Goal: Transaction & Acquisition: Purchase product/service

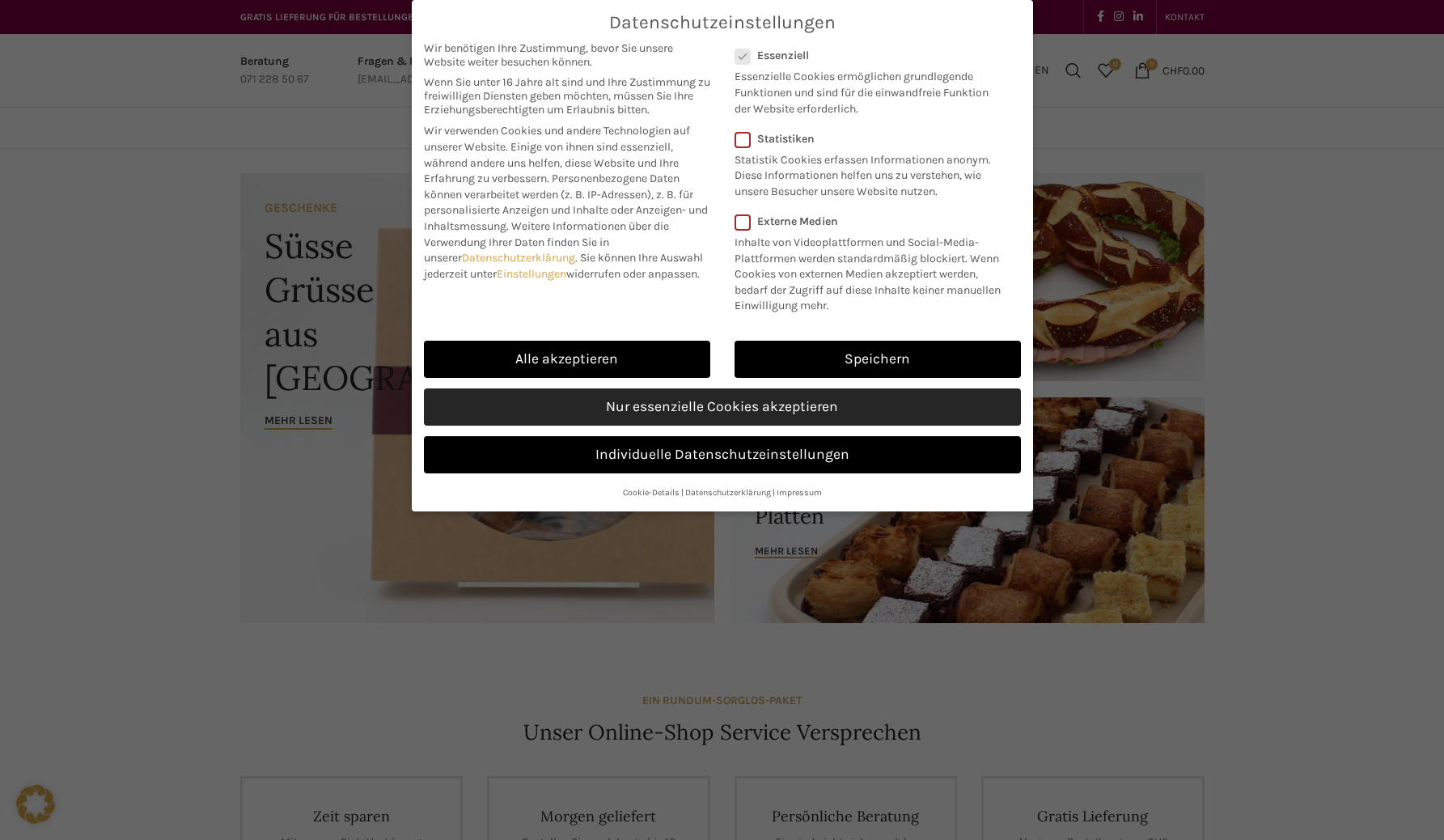
click at [807, 405] on link "Nur essenzielle Cookies akzeptieren" at bounding box center [722, 406] width 597 height 38
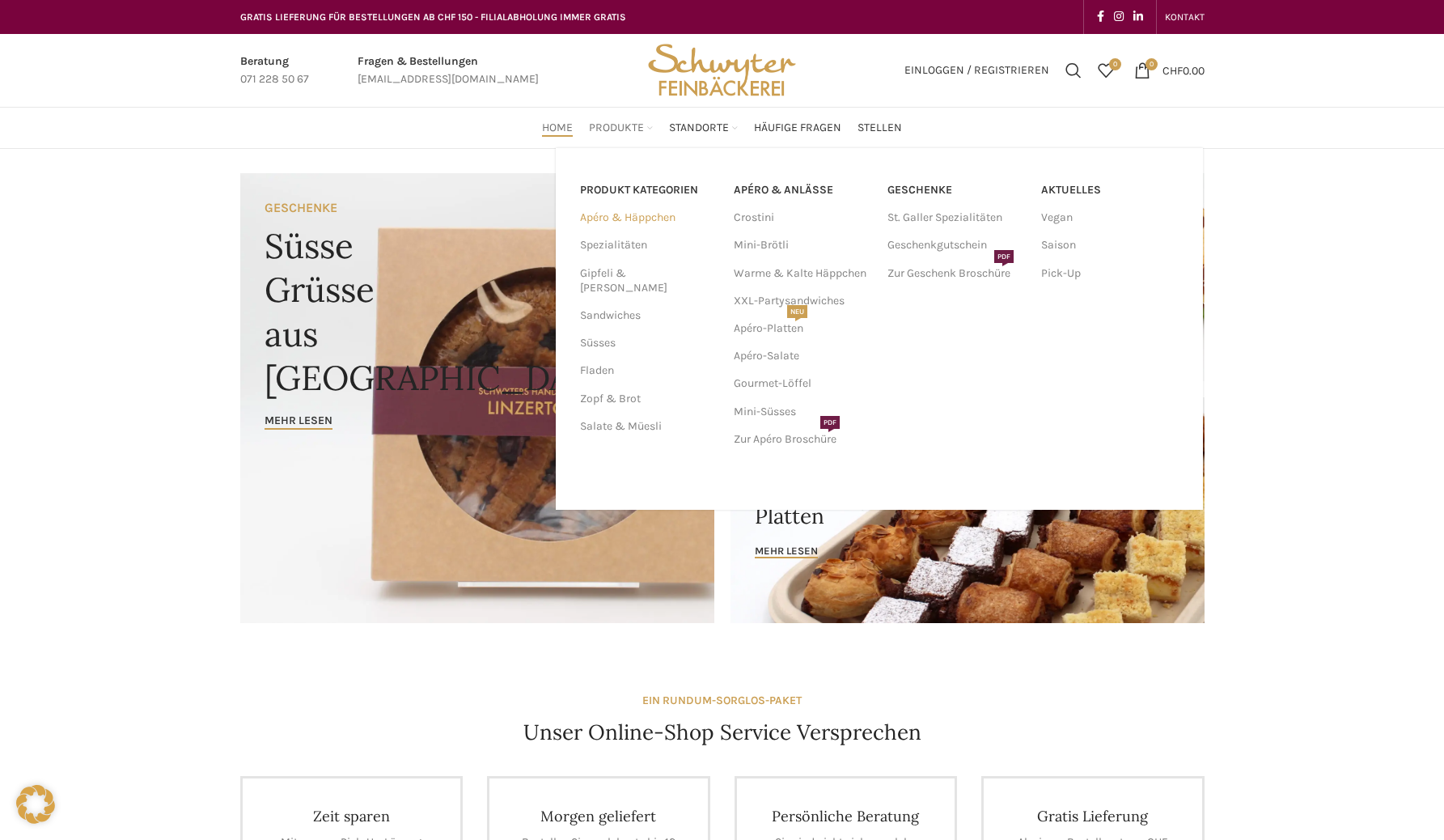
click at [635, 214] on link "Apéro & Häppchen" at bounding box center [647, 217] width 134 height 27
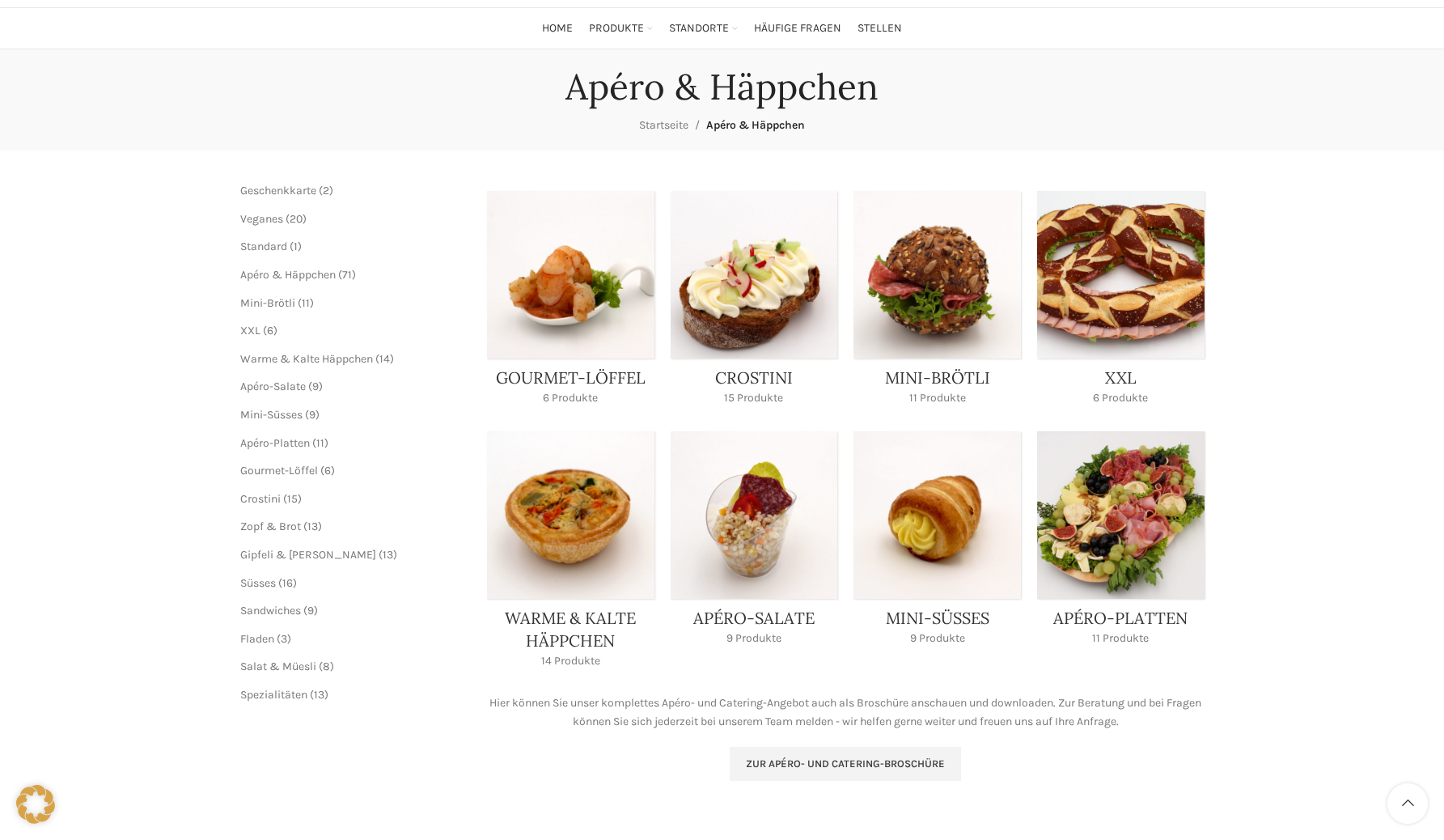
scroll to position [100, 0]
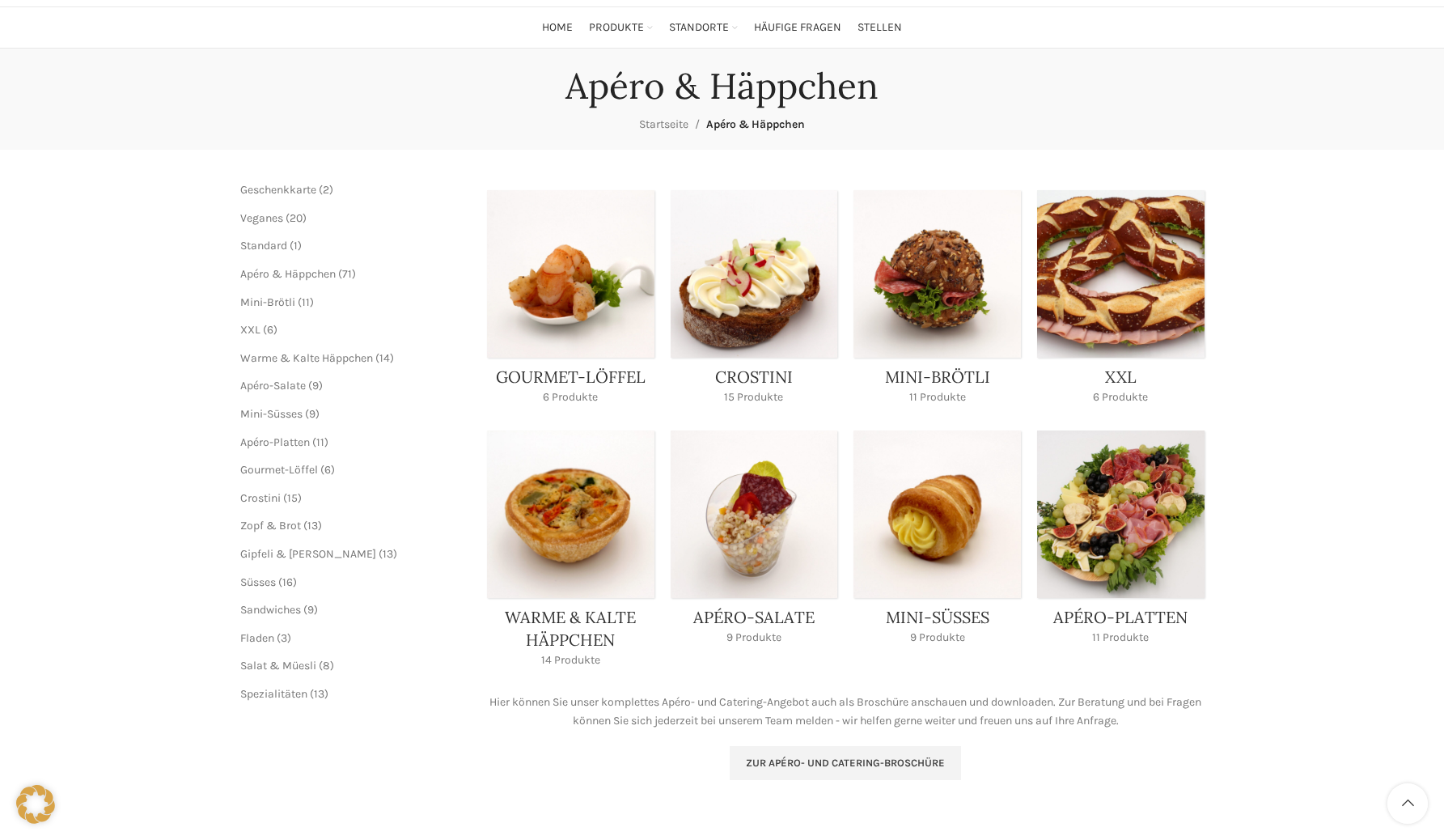
click at [1115, 255] on link "Product category xxl" at bounding box center [1120, 302] width 167 height 224
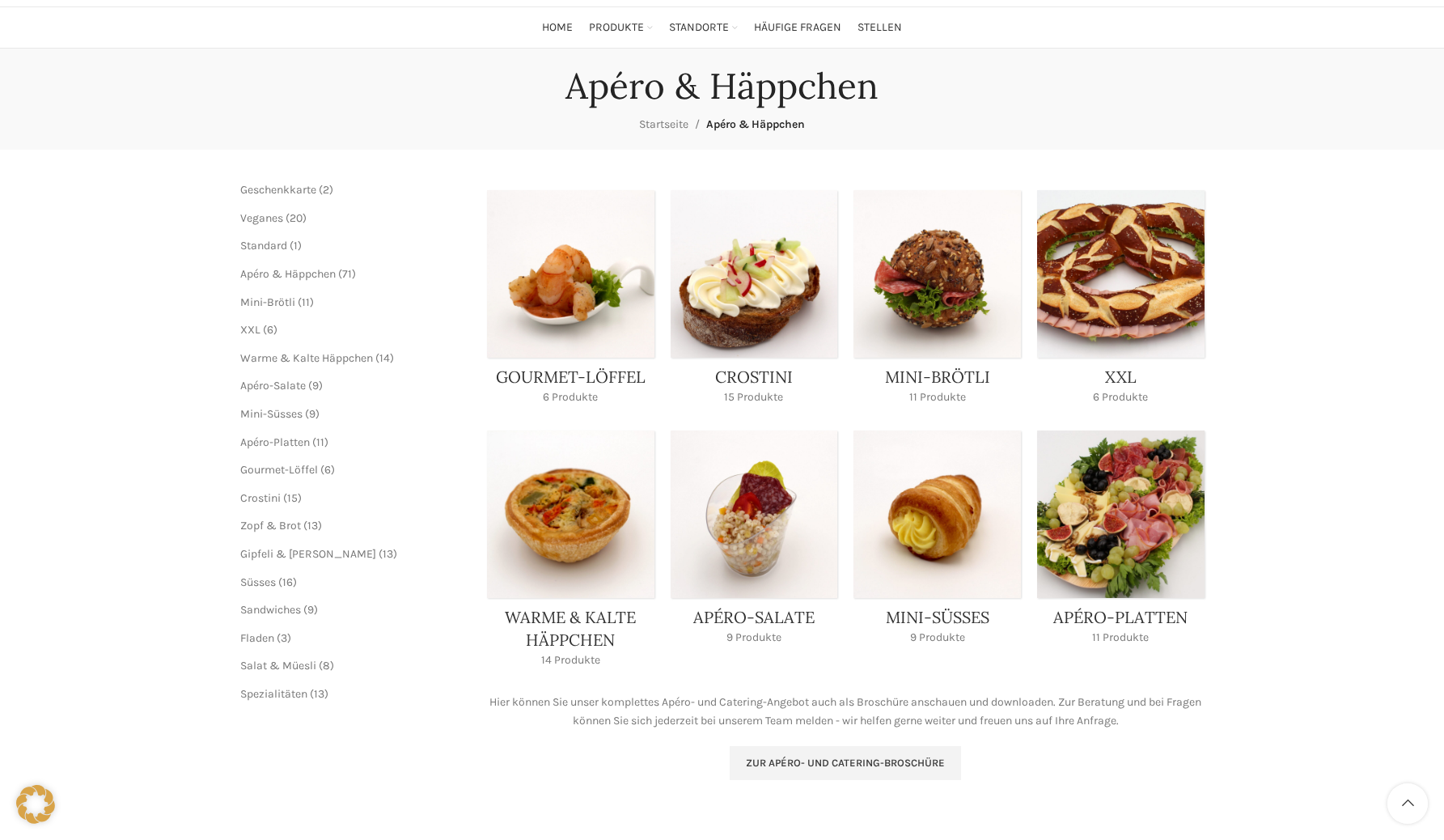
scroll to position [380, 0]
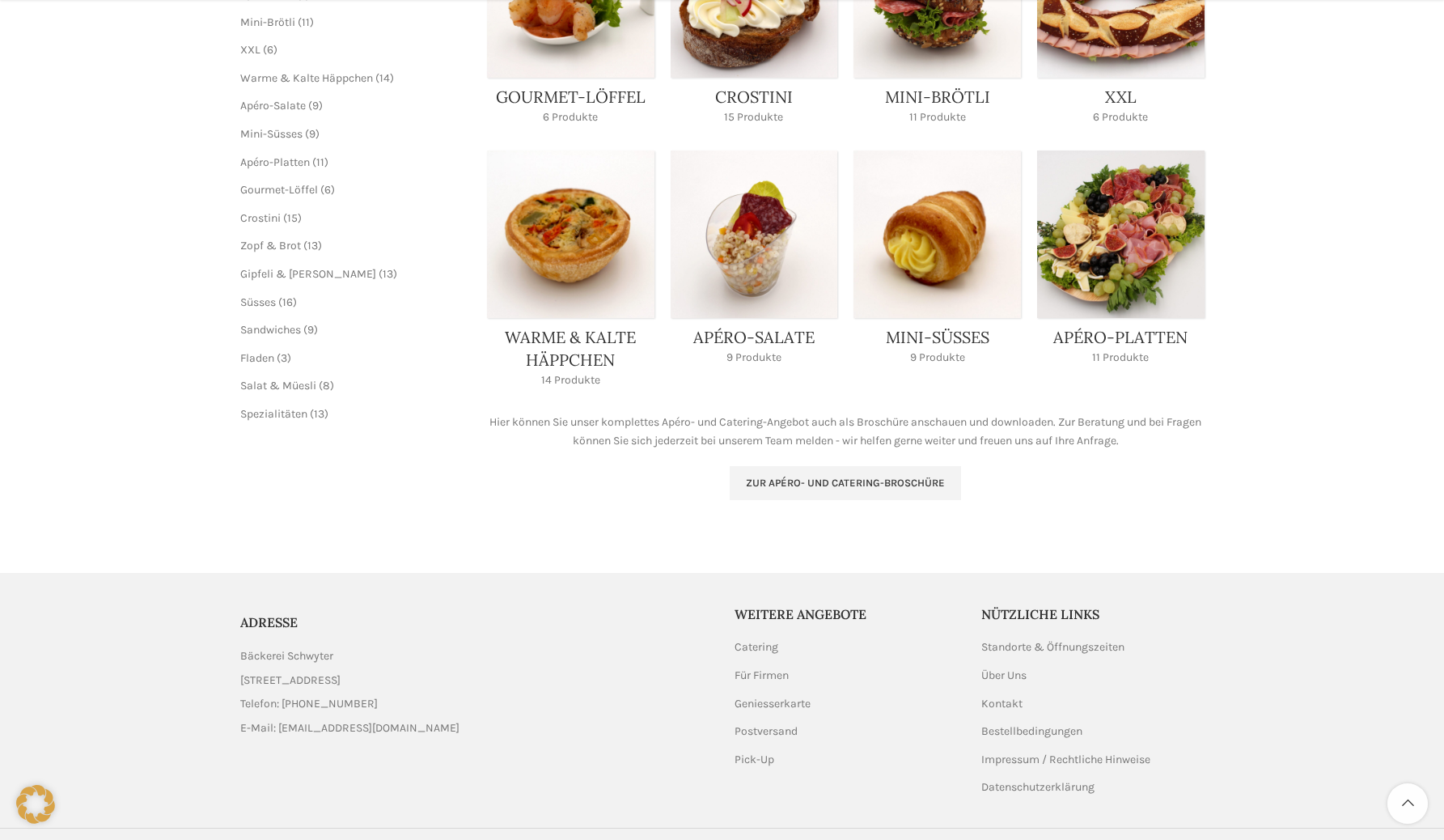
click at [941, 293] on link "Product category mini-suesses" at bounding box center [937, 263] width 167 height 224
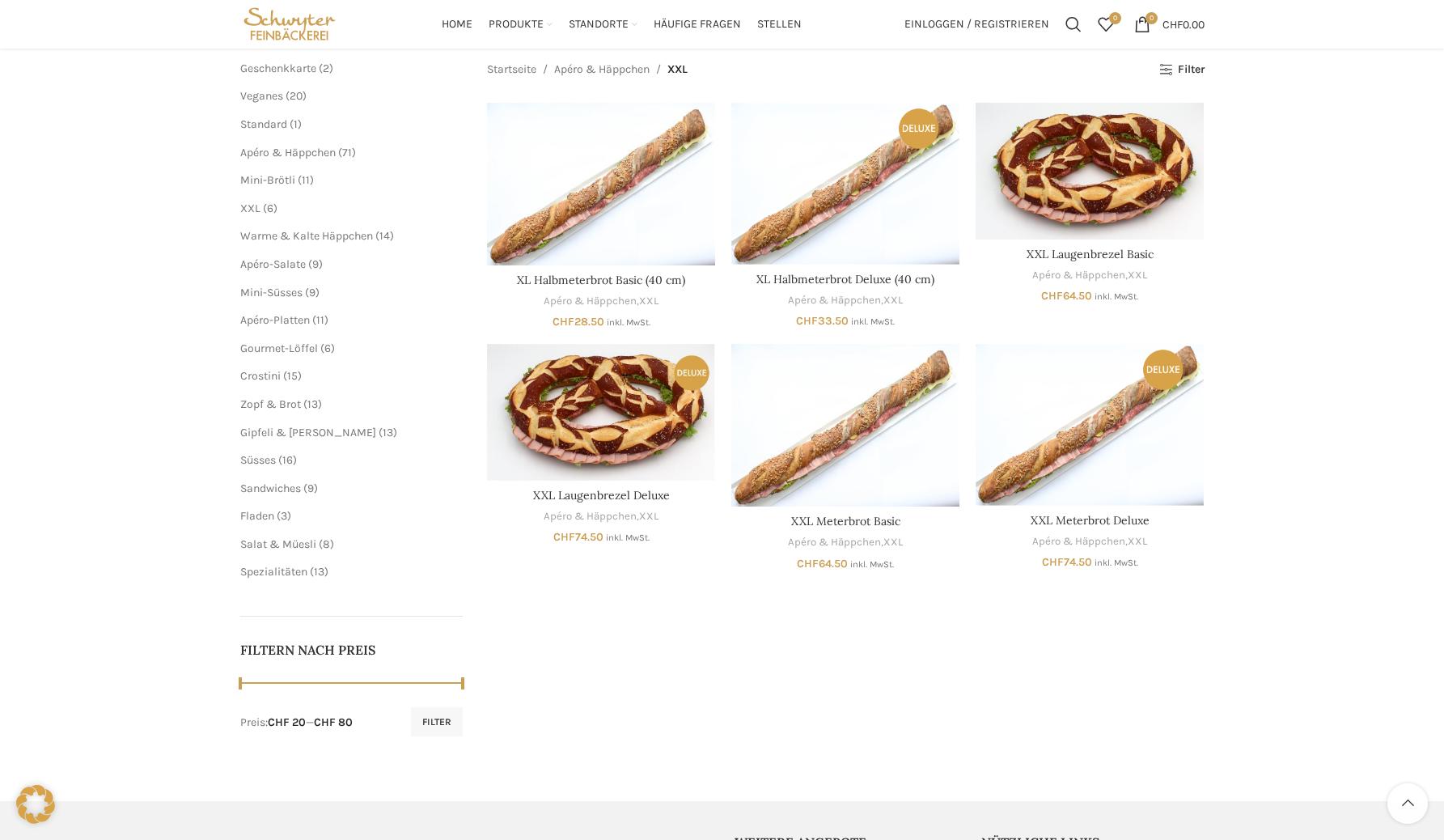
scroll to position [102, 0]
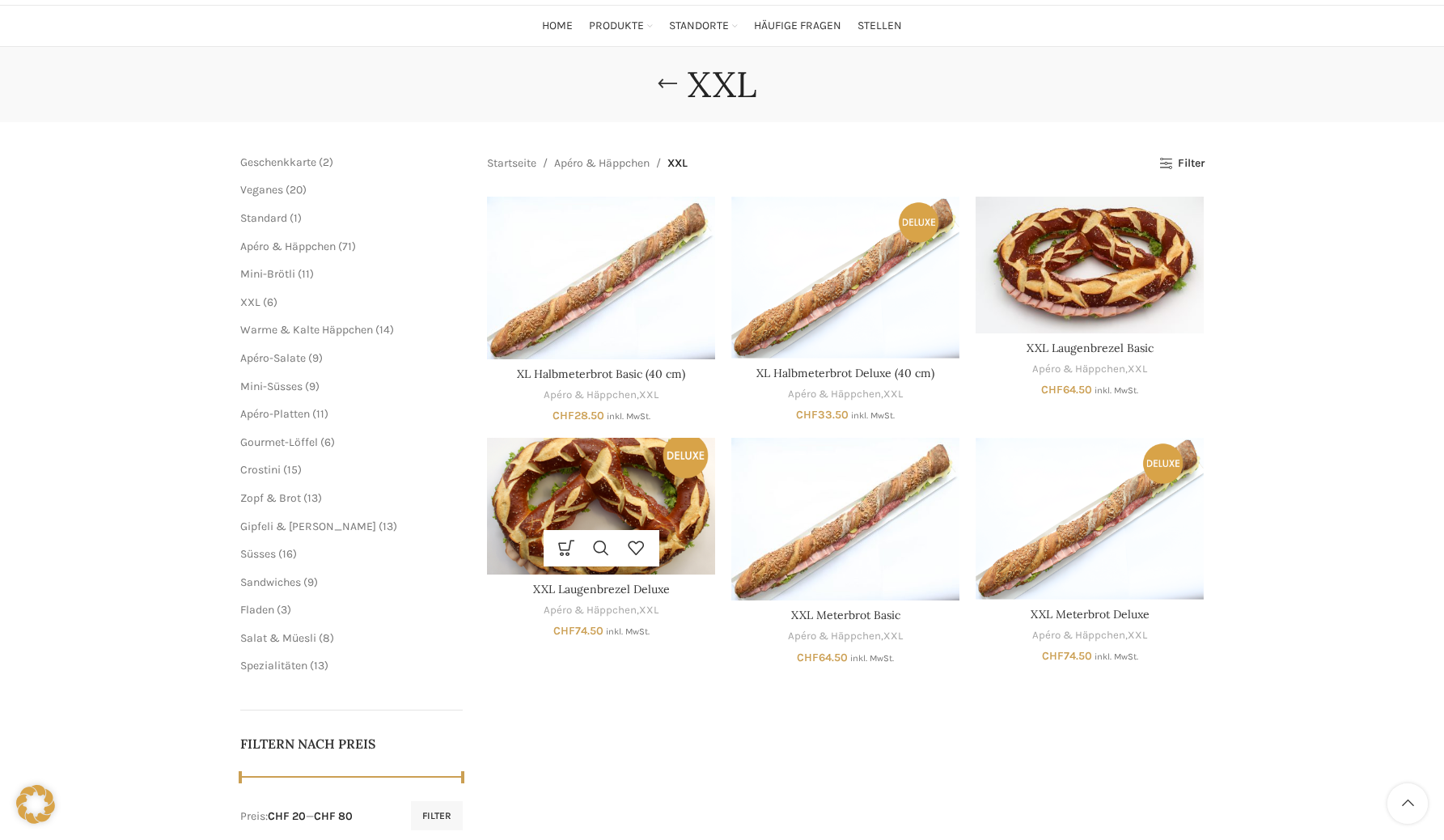
click at [631, 475] on img "XXL Laugenbrezel Deluxe" at bounding box center [601, 506] width 228 height 137
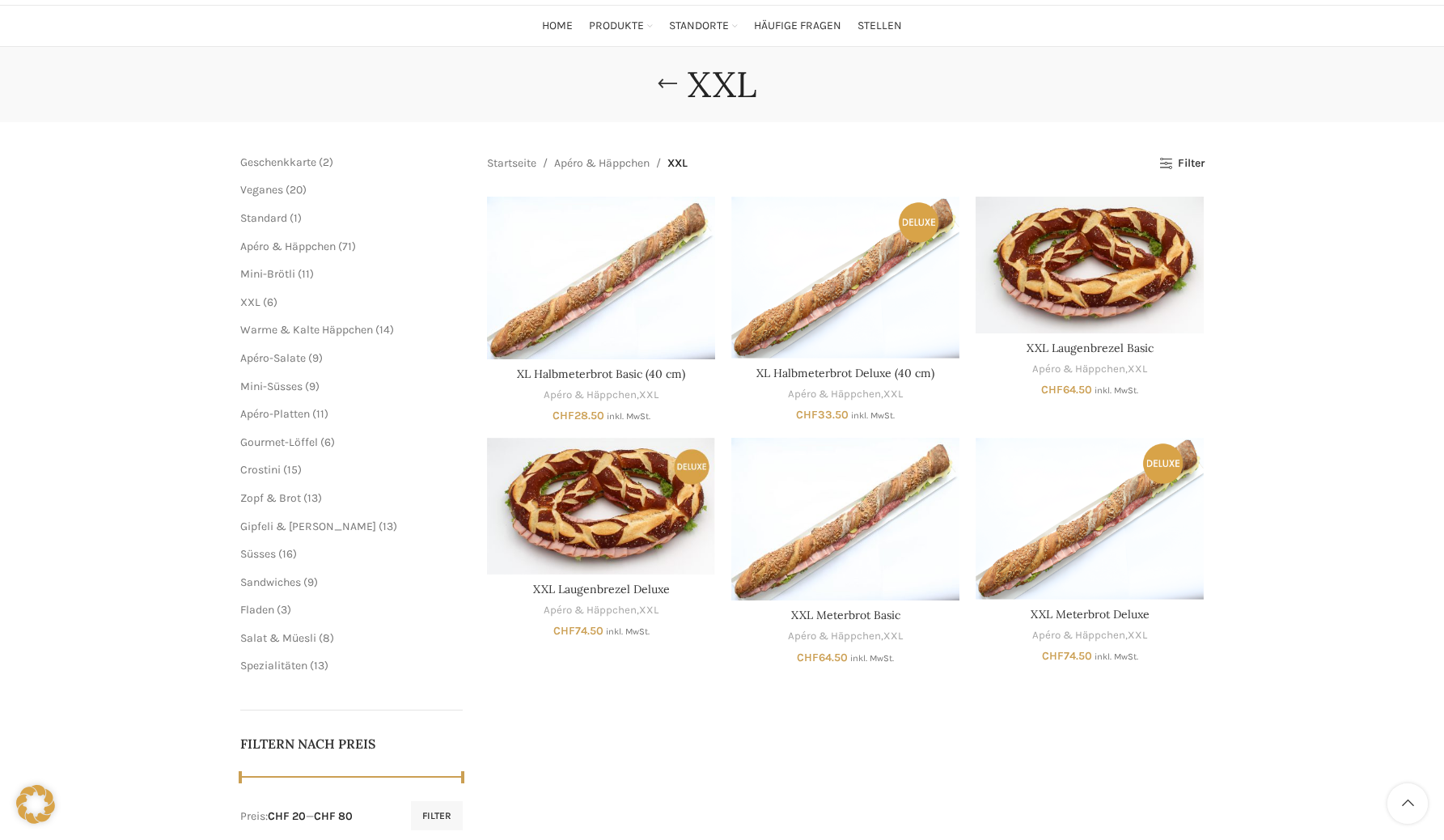
scroll to position [80, 0]
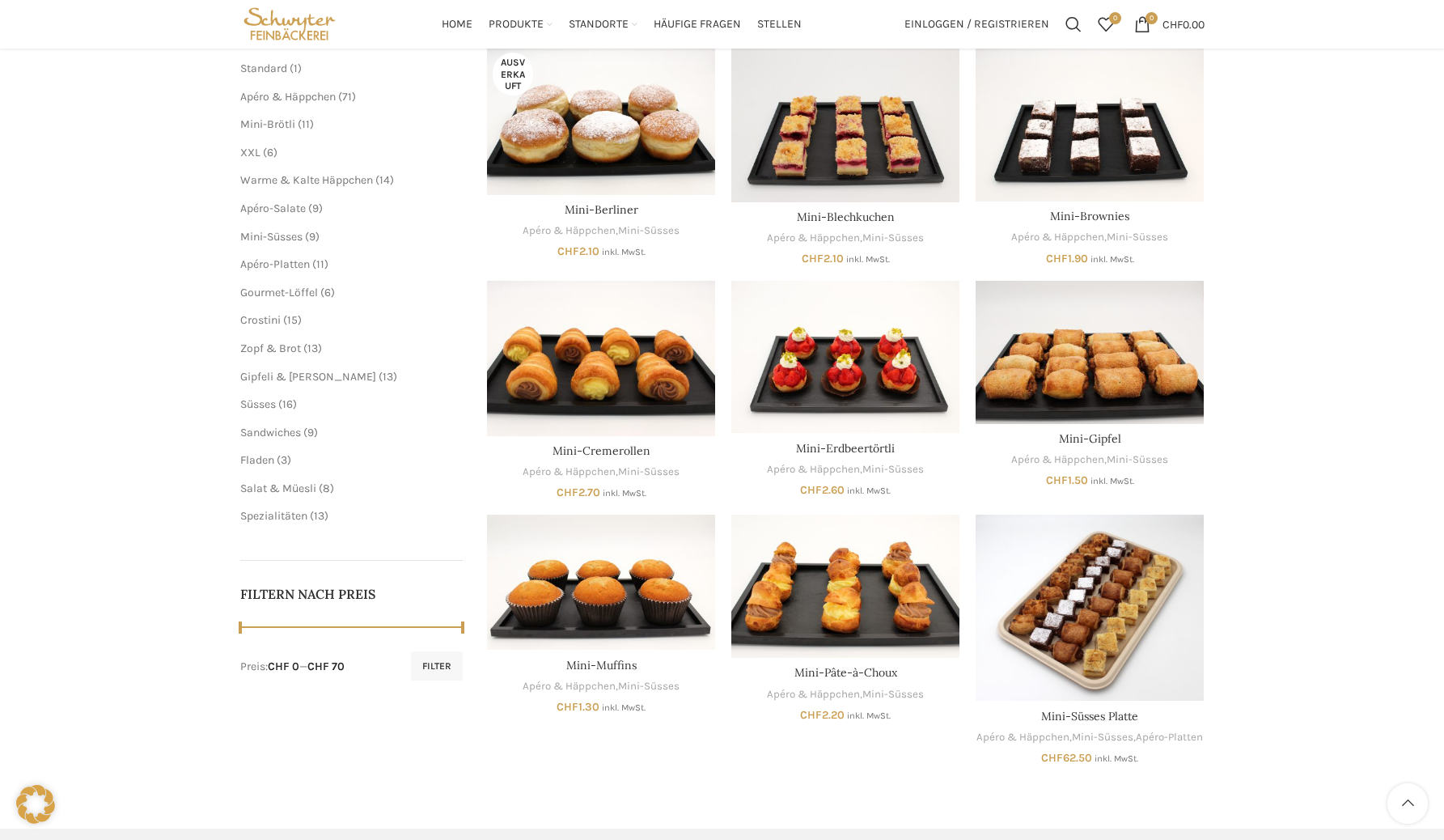
scroll to position [248, 0]
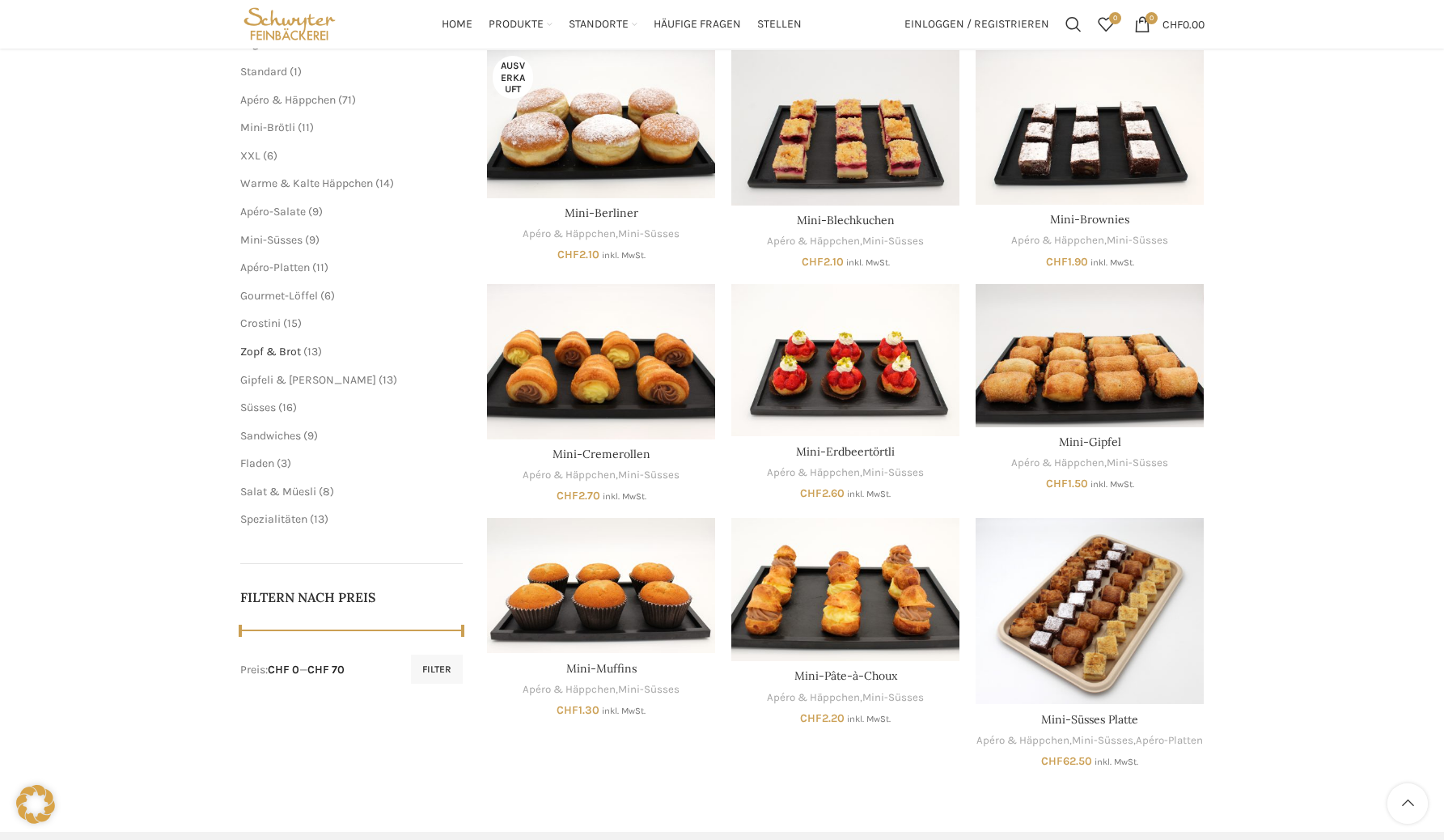
click at [273, 353] on span "Zopf & Brot" at bounding box center [270, 351] width 61 height 14
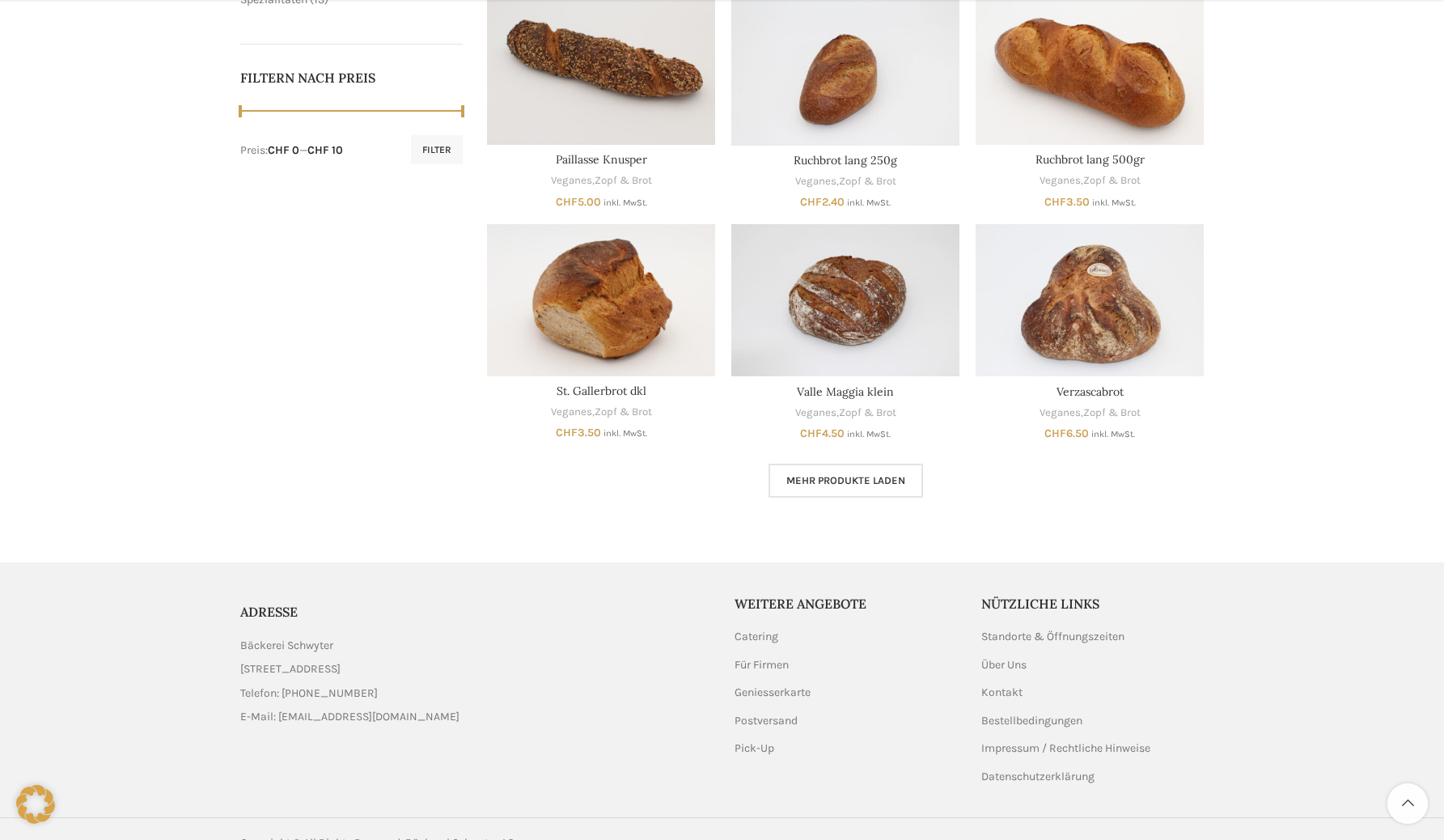
scroll to position [796, 0]
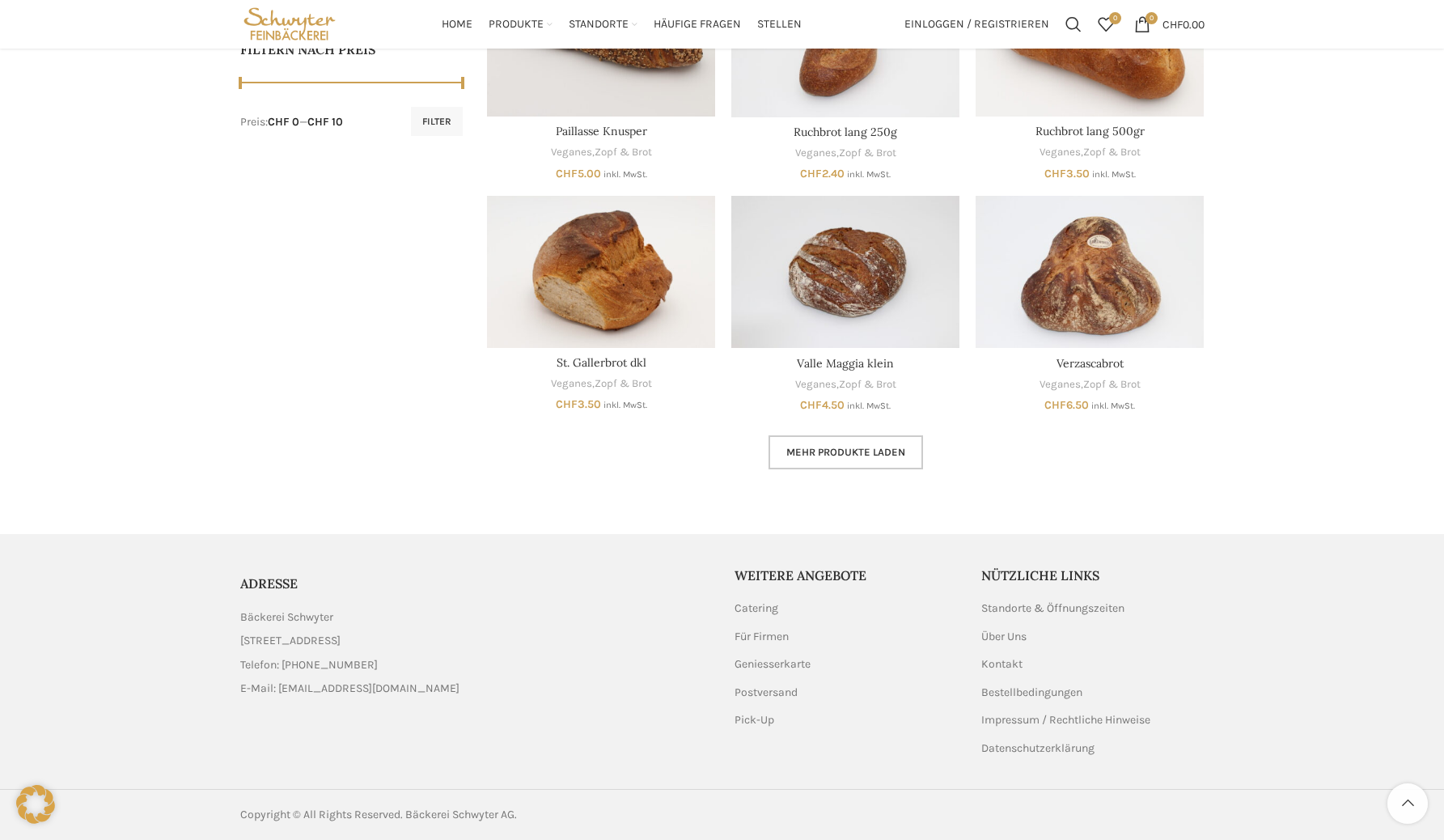
click at [789, 438] on link "Mehr Produkte laden" at bounding box center [846, 452] width 155 height 34
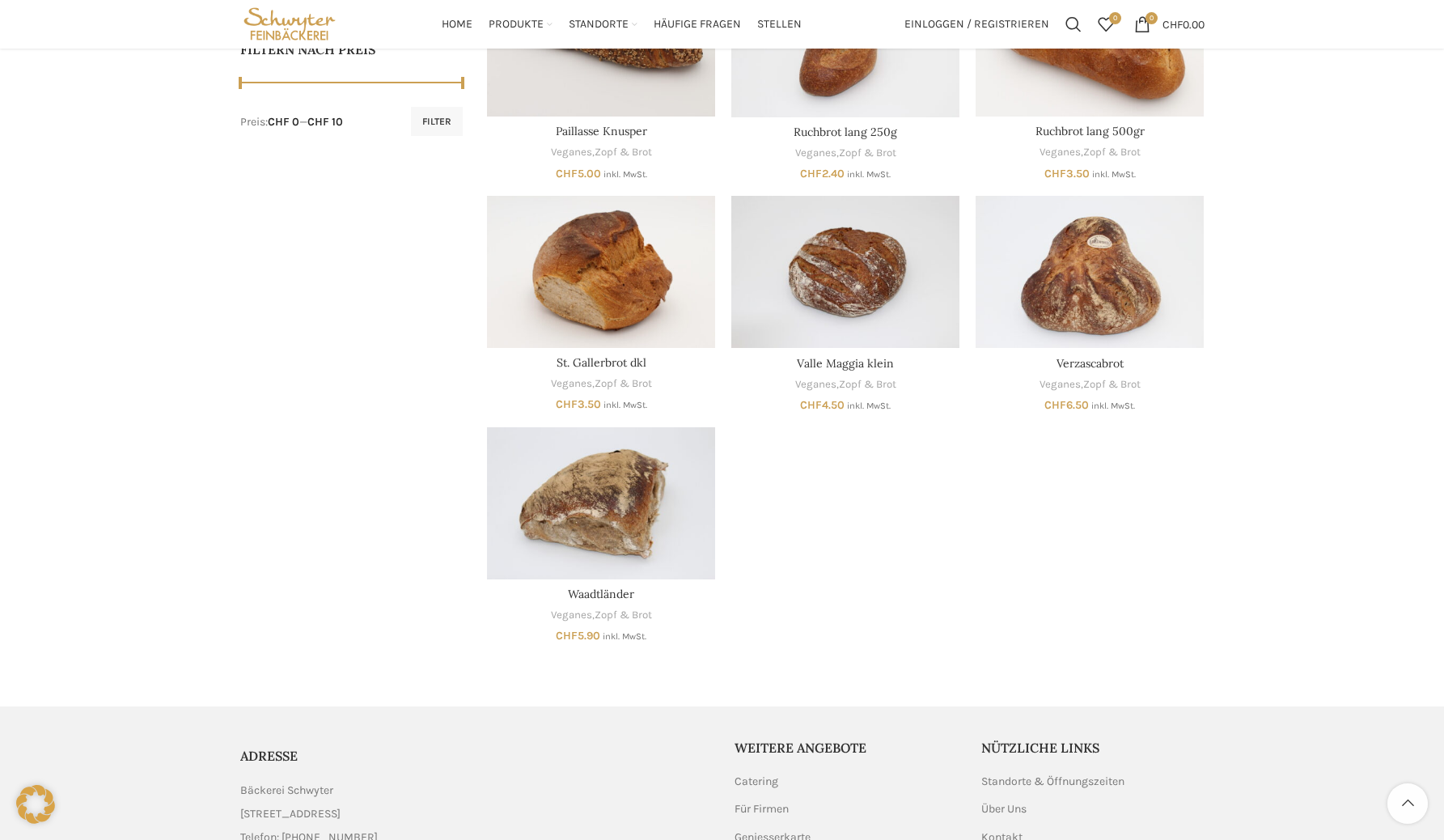
click at [423, 218] on aside "Schliessen Geschenkkarte 2 2 Produkte Veganes 20 20 Produkte Standard 1 1 Produ…" at bounding box center [352, 50] width 223 height 1181
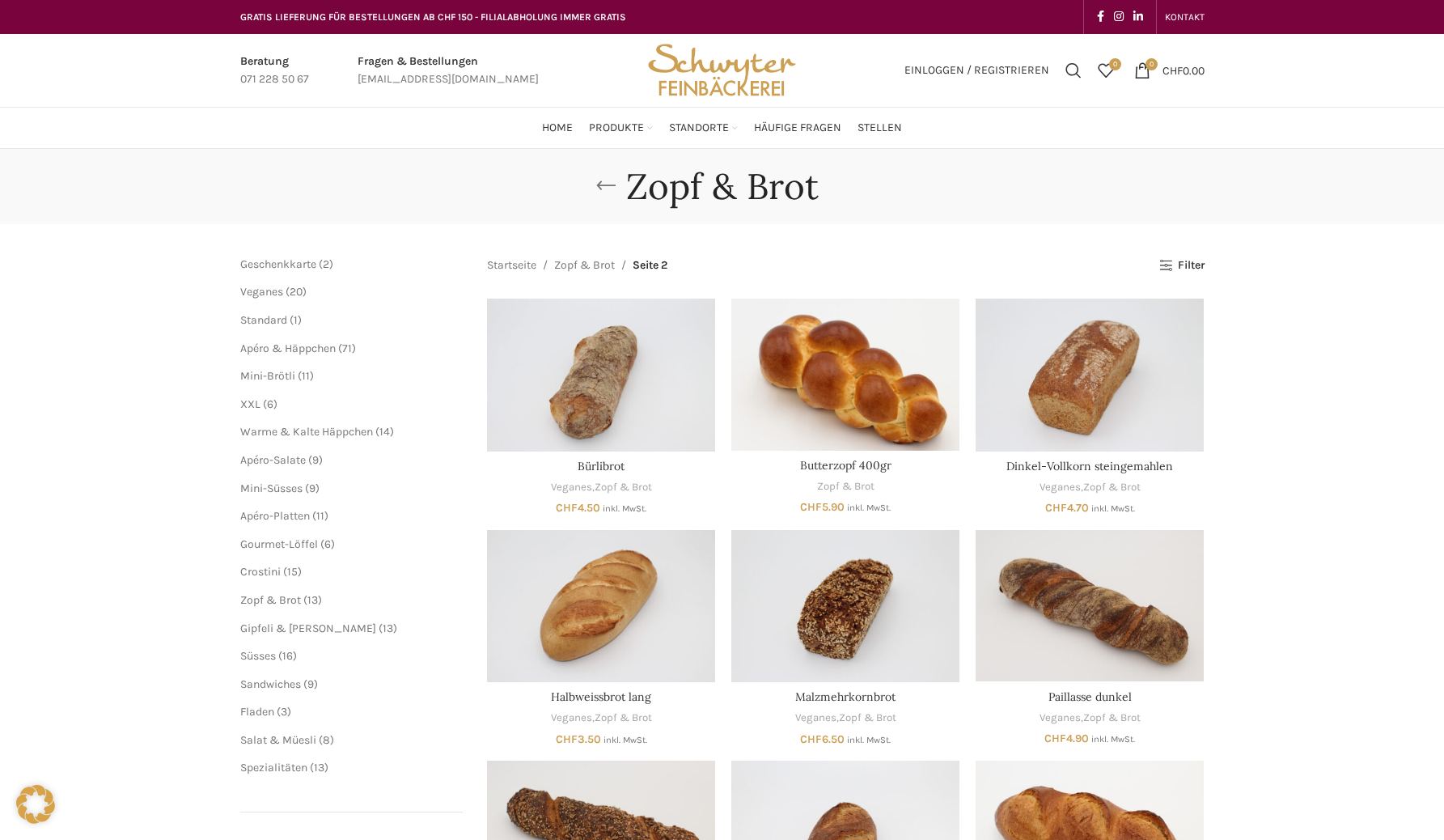
click at [605, 182] on link "Go back" at bounding box center [607, 186] width 41 height 33
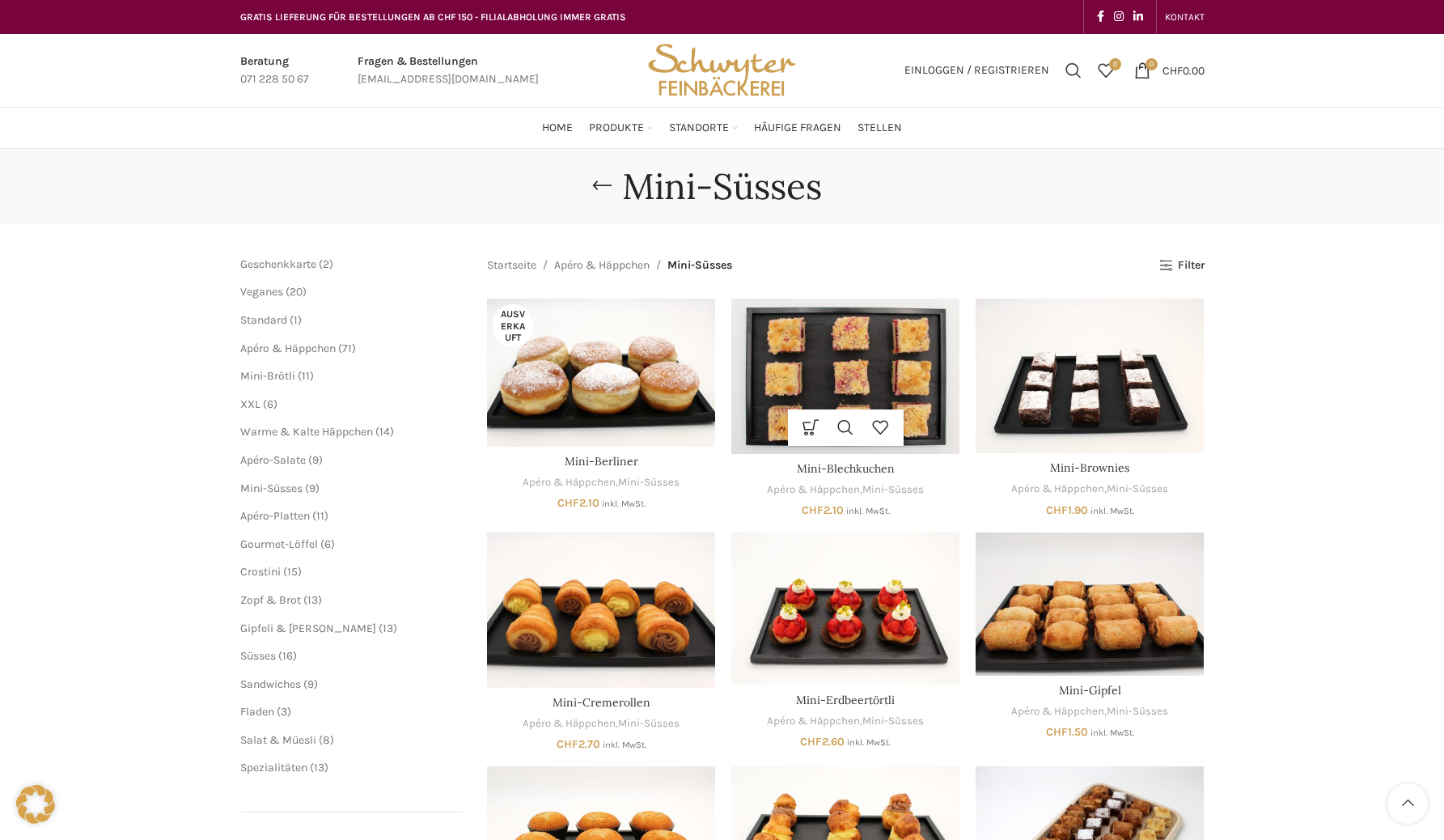
scroll to position [248, 0]
